Goal: Information Seeking & Learning: Learn about a topic

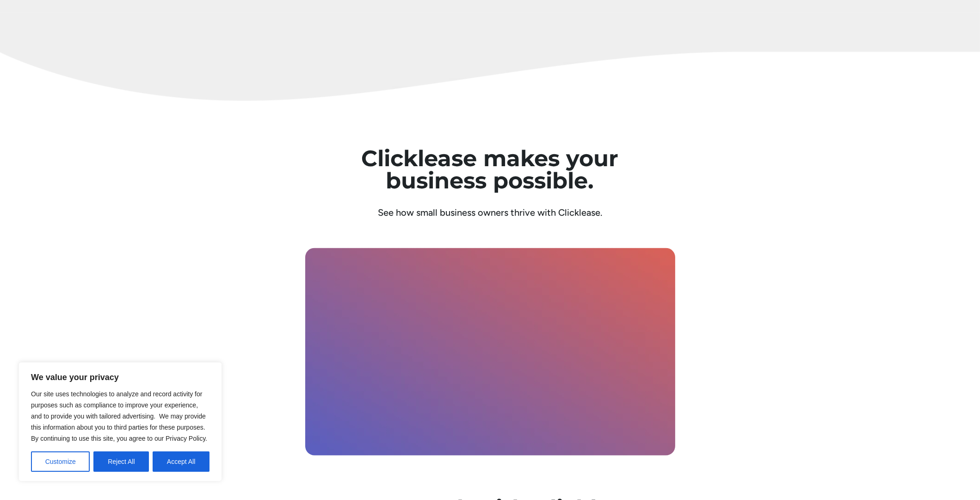
scroll to position [2730, 0]
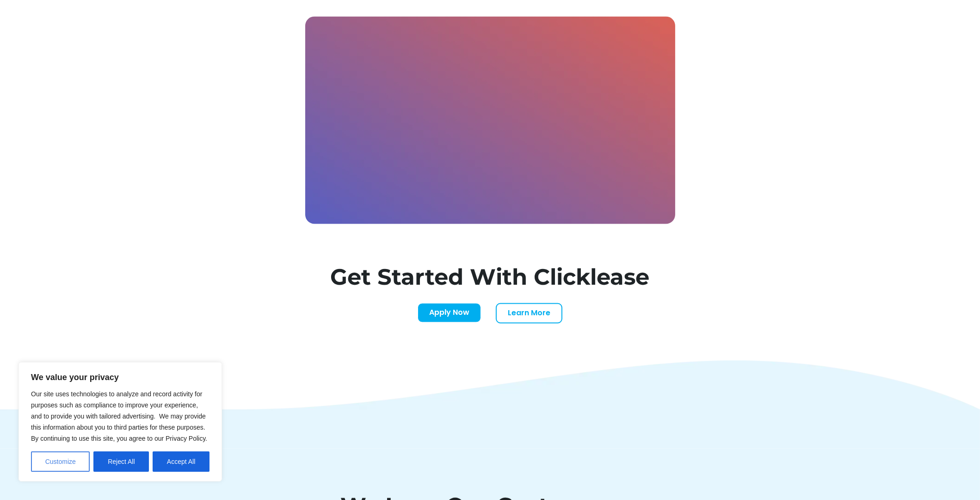
click at [68, 460] on button "Customize" at bounding box center [60, 461] width 59 height 20
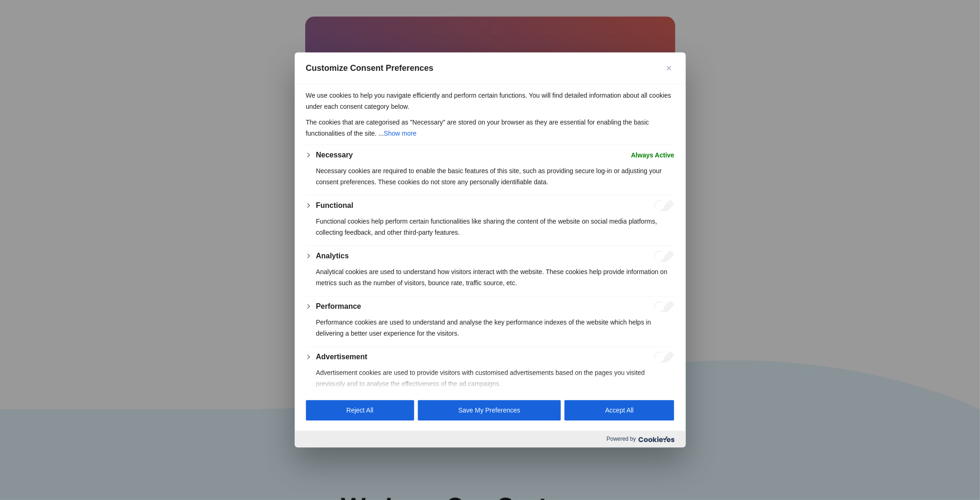
click at [670, 71] on button "Close" at bounding box center [668, 67] width 11 height 11
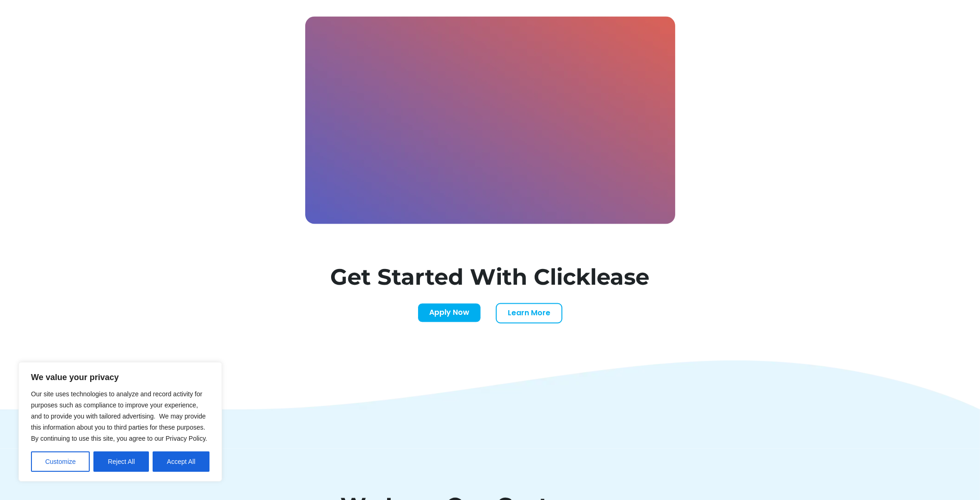
scroll to position [2914, 0]
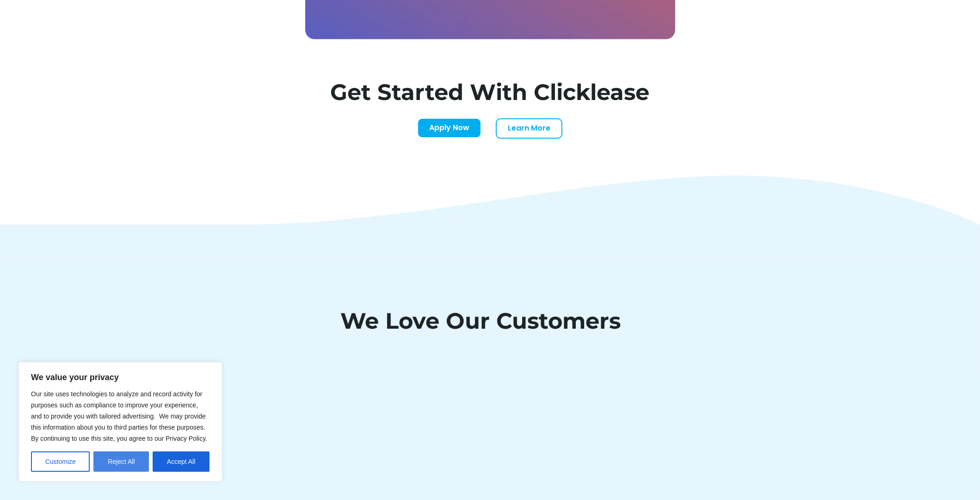
click at [135, 461] on button "Reject All" at bounding box center [121, 461] width 56 height 20
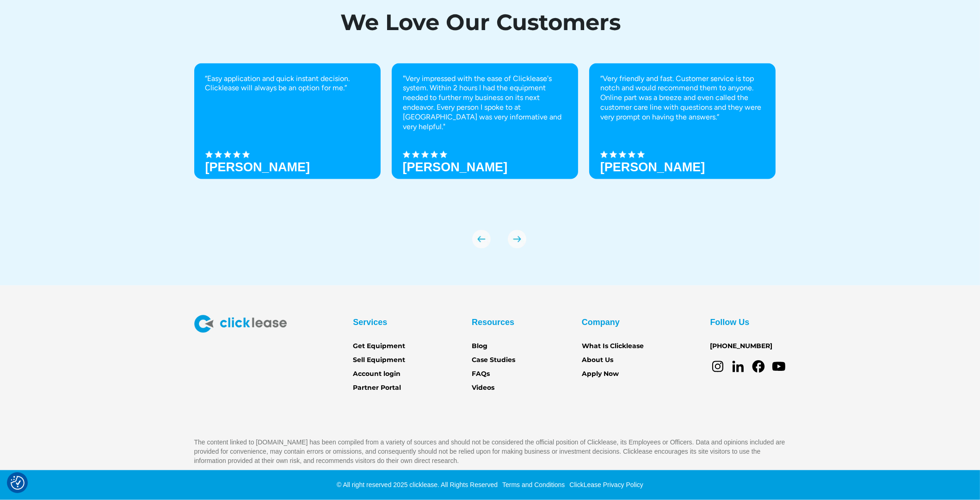
scroll to position [3987, 0]
click at [353, 341] on link "Get Equipment" at bounding box center [379, 346] width 52 height 10
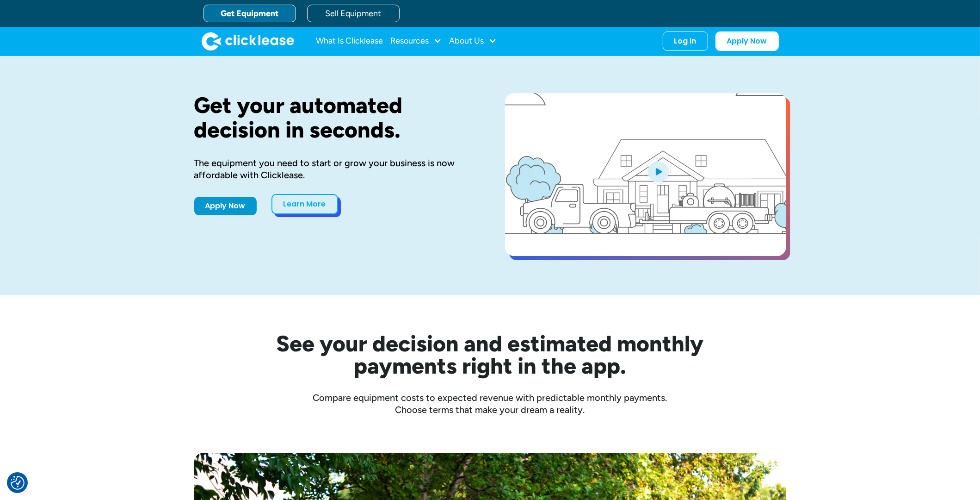
click at [272, 214] on link "Learn More" at bounding box center [305, 204] width 67 height 20
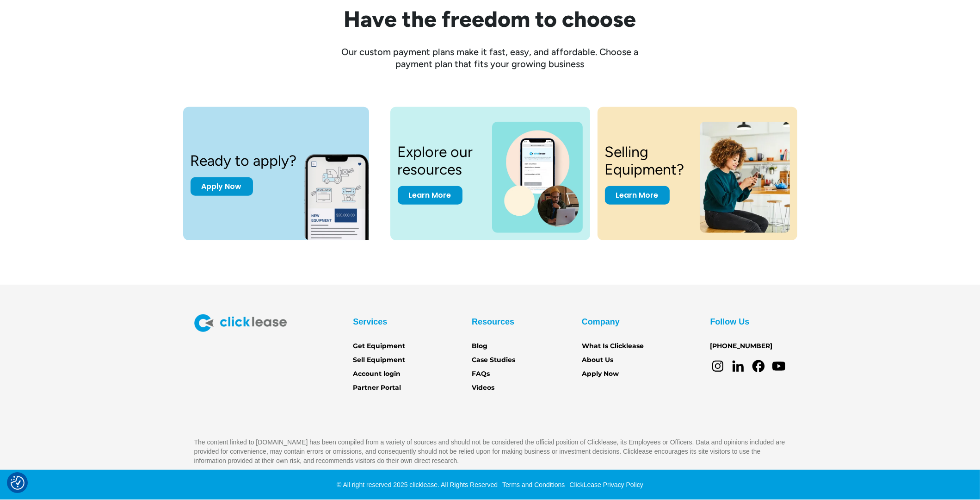
scroll to position [1496, 0]
click at [475, 369] on link "FAQs" at bounding box center [481, 374] width 18 height 10
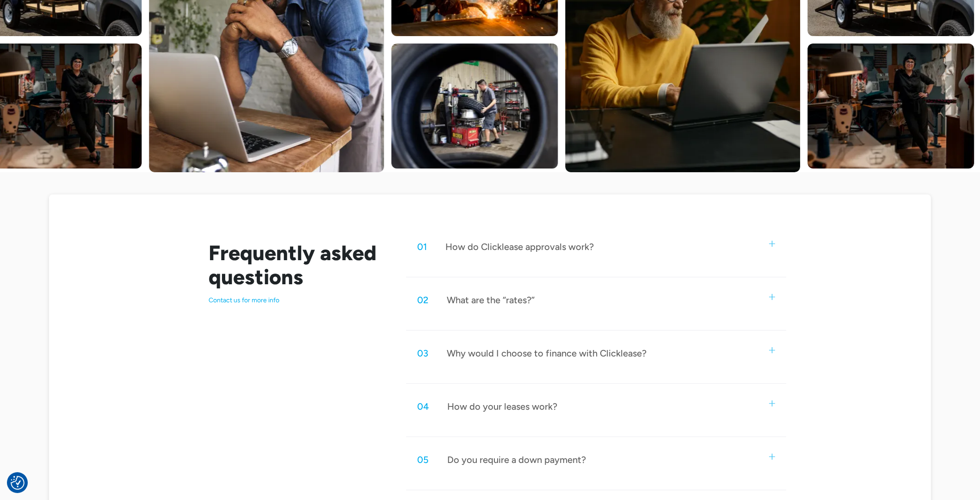
scroll to position [509, 0]
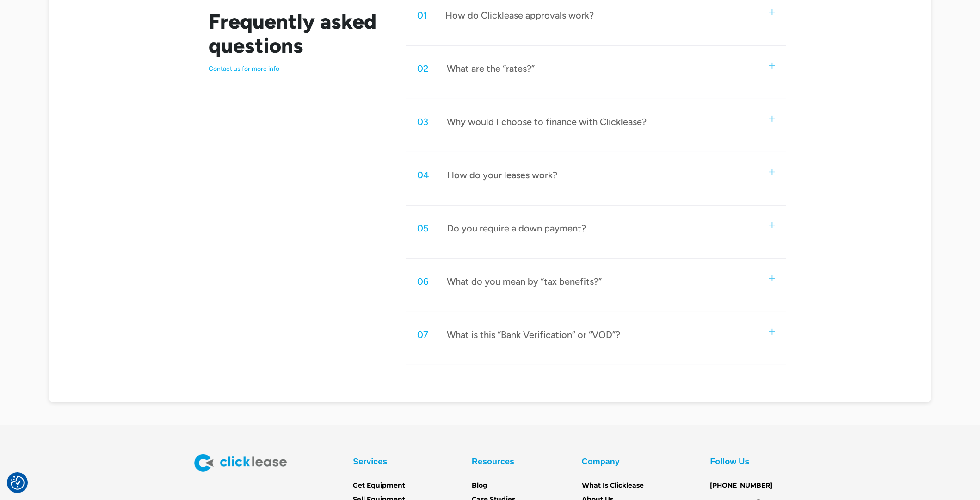
click at [497, 31] on div "01 How do Clicklease approvals work?" at bounding box center [596, 15] width 380 height 31
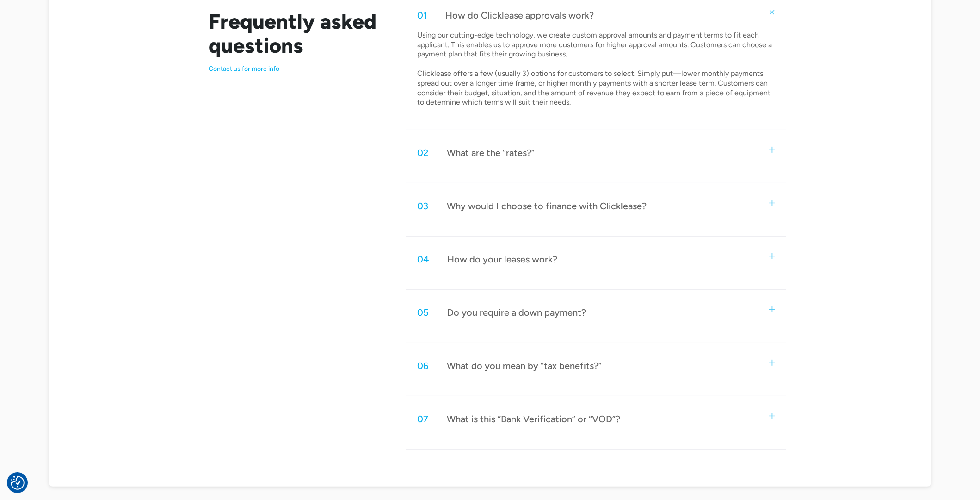
click at [487, 168] on div "02 What are the “rates?”" at bounding box center [596, 152] width 380 height 31
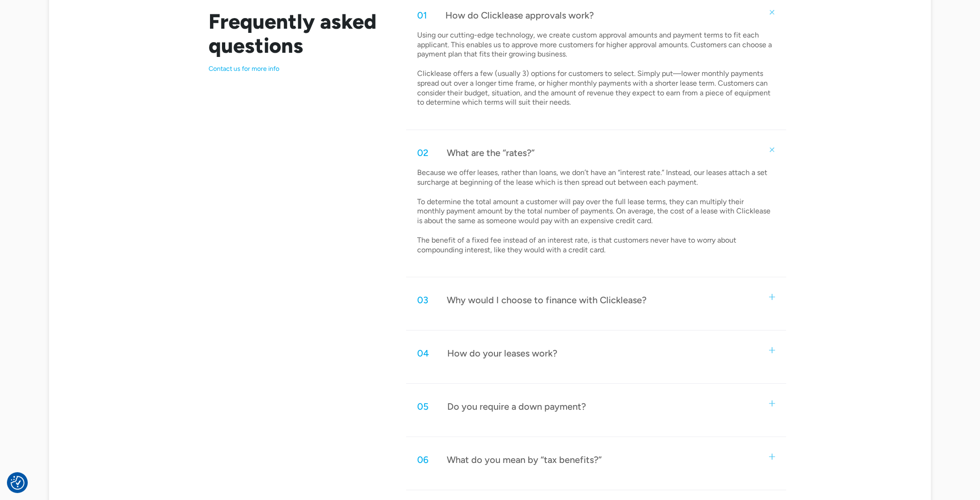
scroll to position [740, 0]
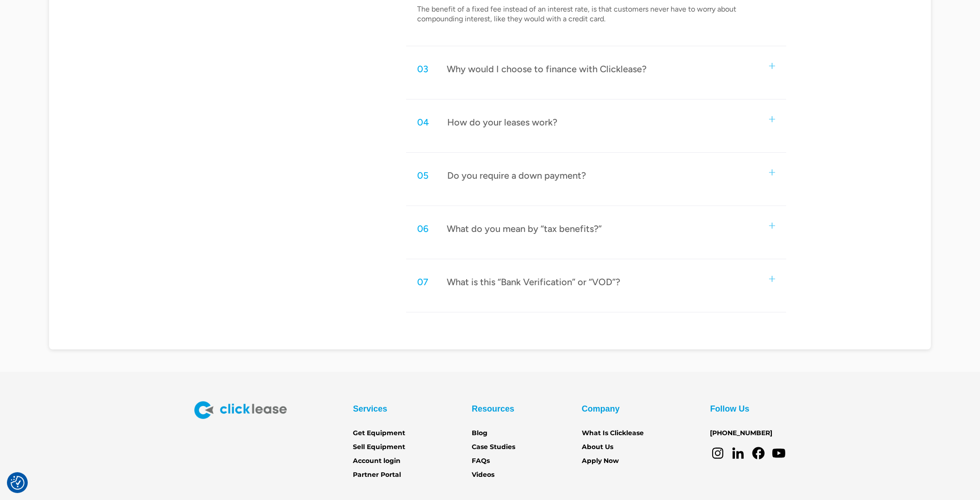
click at [508, 137] on div "04 How do your leases work?" at bounding box center [596, 122] width 380 height 31
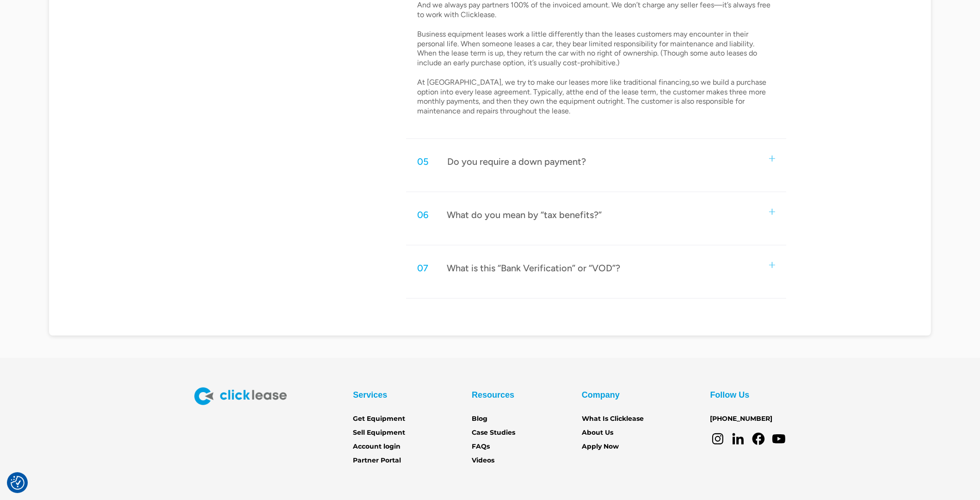
scroll to position [1064, 0]
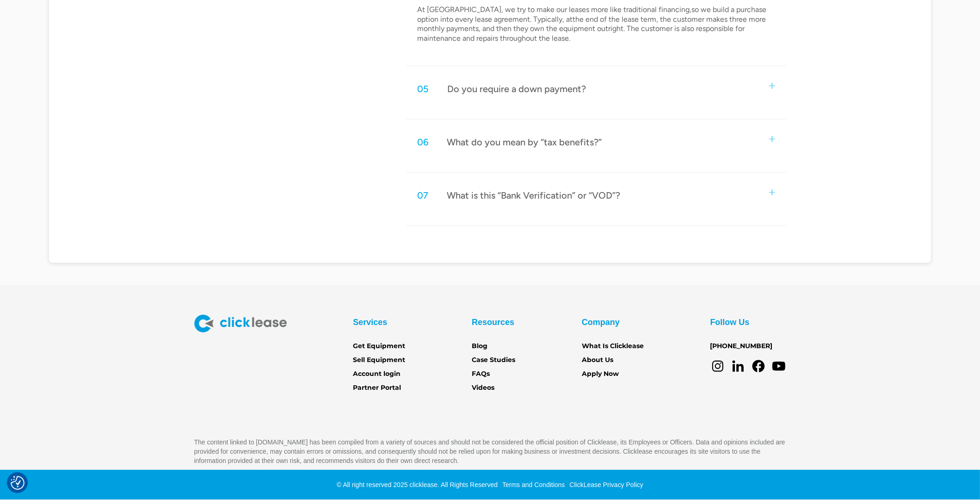
click at [516, 95] on div "Do you require a down payment?" at bounding box center [516, 89] width 139 height 12
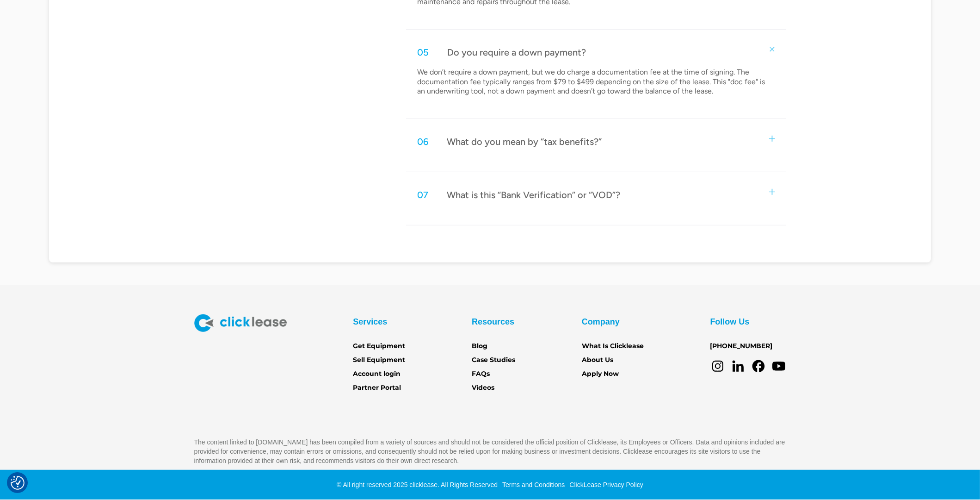
click at [530, 148] on div "What do you mean by “tax benefits?”" at bounding box center [524, 142] width 155 height 12
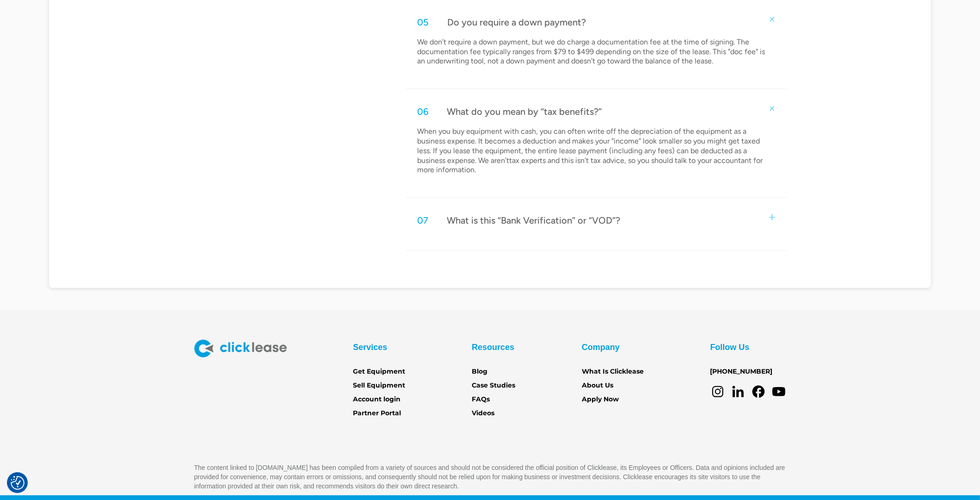
click at [532, 226] on div "What is this “Bank Verification” or “VOD”?" at bounding box center [533, 220] width 173 height 12
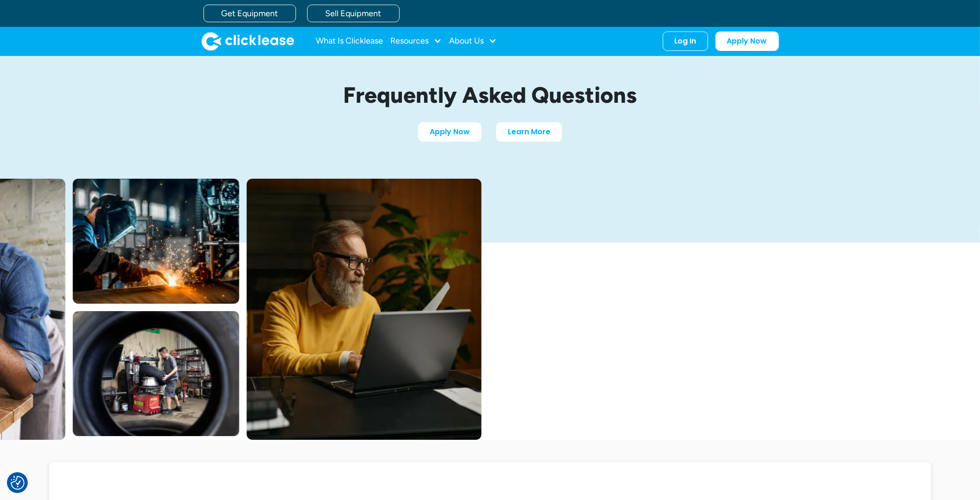
scroll to position [0, 0]
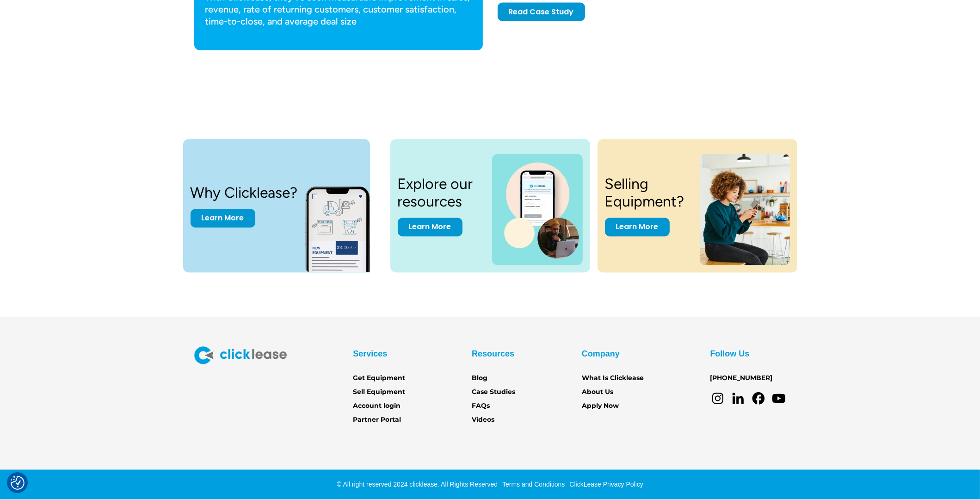
scroll to position [3508, 0]
